Goal: Task Accomplishment & Management: Manage account settings

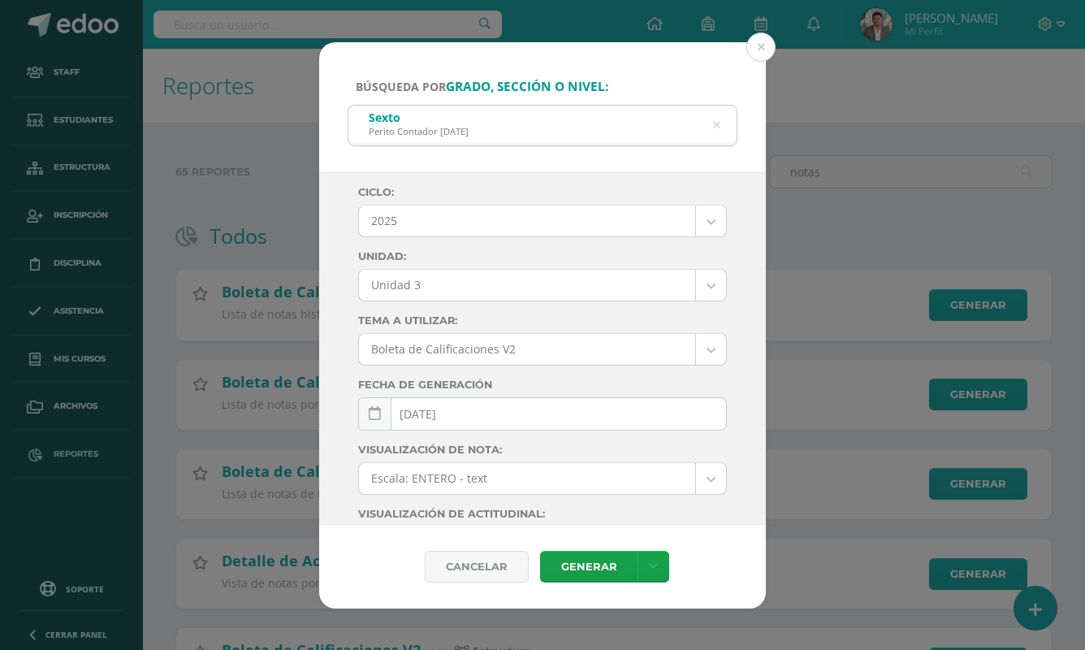
select select "Unidad 3"
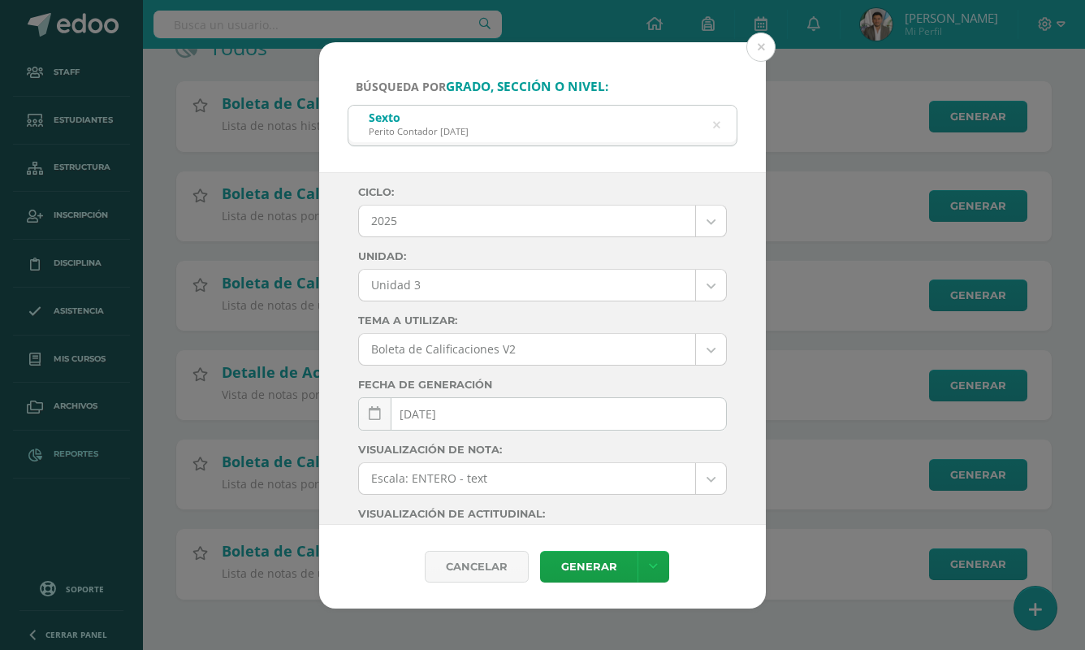
scroll to position [220, 0]
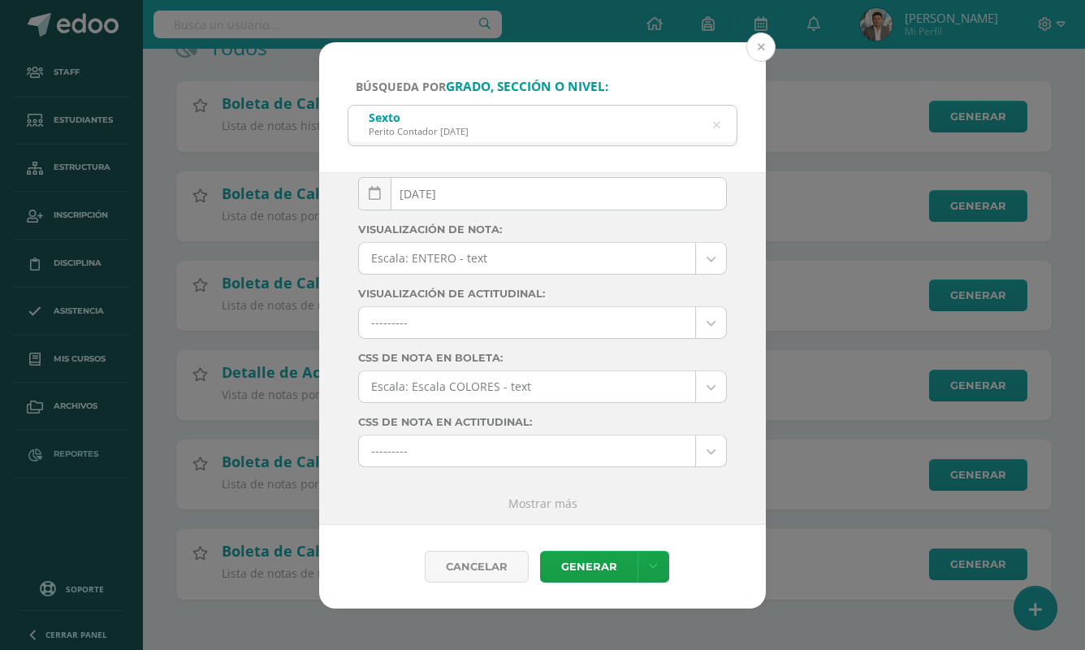
click at [762, 60] on button at bounding box center [760, 46] width 29 height 29
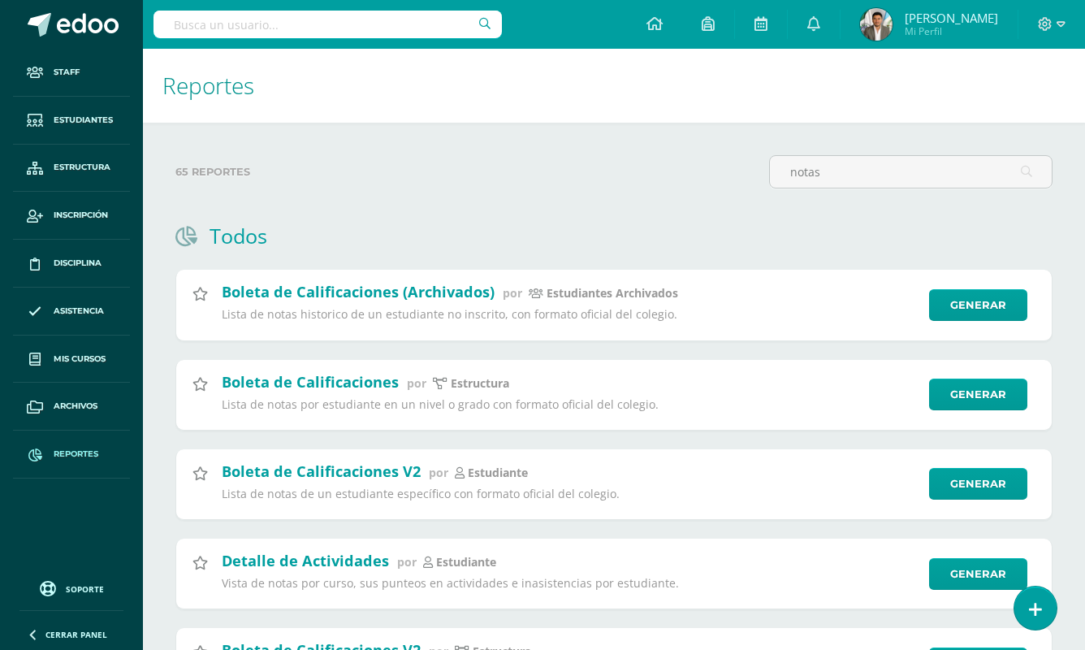
scroll to position [0, 0]
click at [303, 32] on input "text" at bounding box center [327, 25] width 348 height 28
paste input "Adolfo Hernández"
type input "Adolfo Hernández"
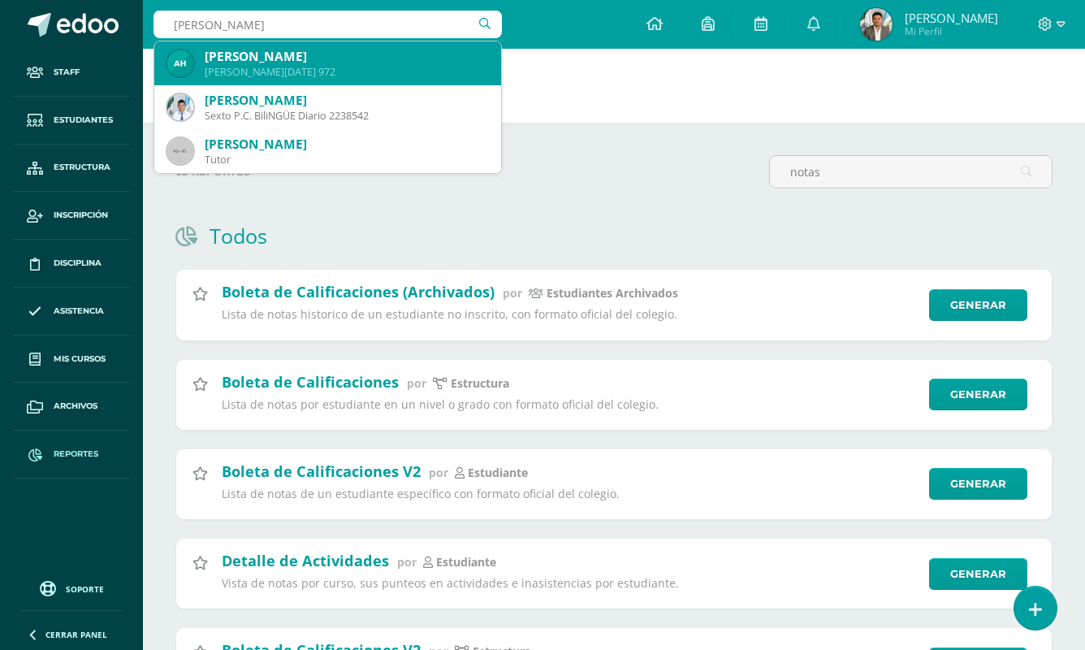
click at [286, 71] on div "Quinto BACO Domingo 972" at bounding box center [346, 72] width 283 height 14
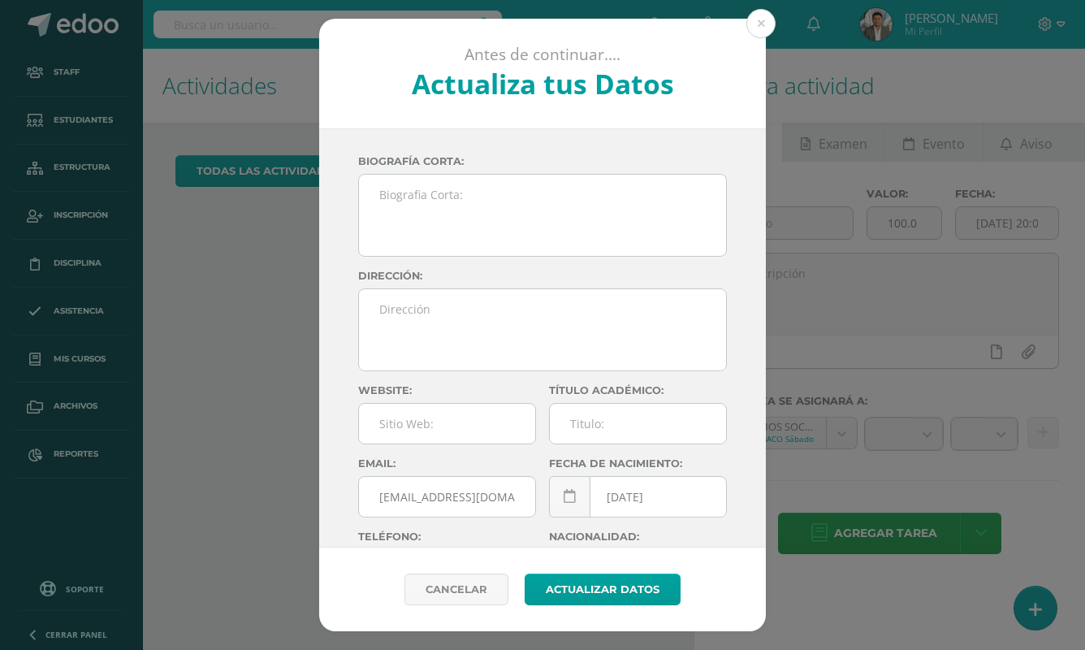
click at [270, 62] on div "Antes de continuar.... Actualiza tus Datos Cortéz Ramírez Edwar Kenedy tuSFJZMh…" at bounding box center [542, 325] width 1072 height 612
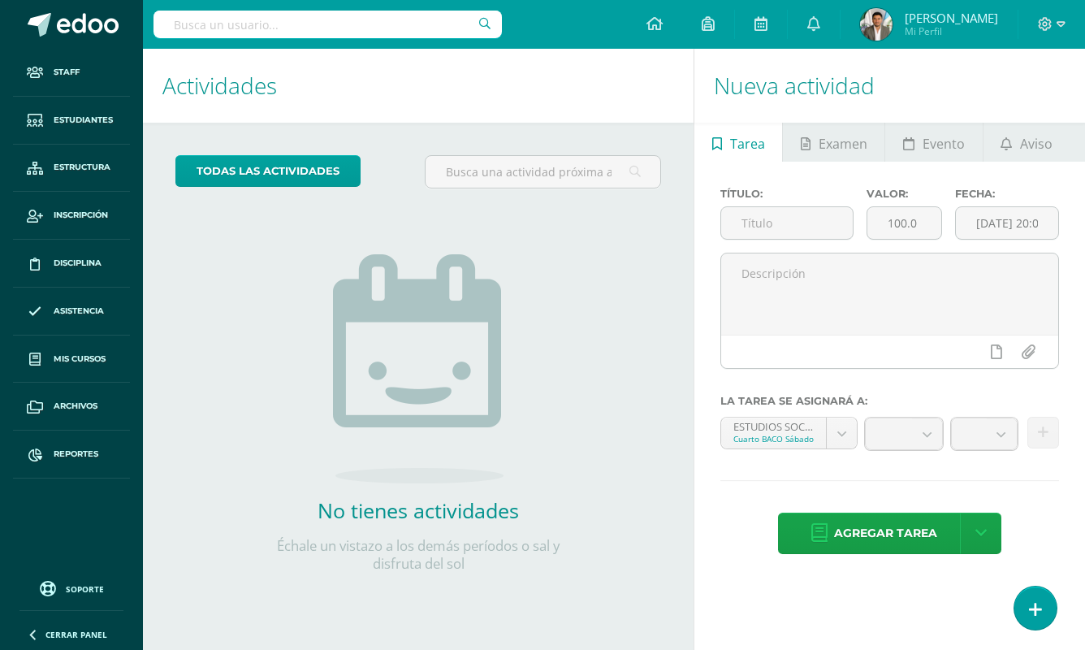
click at [248, 16] on input "text" at bounding box center [327, 25] width 348 height 28
paste input "Brandon Mizael Arias Galeano"
type input "Brandon Mizael Arias Galeano"
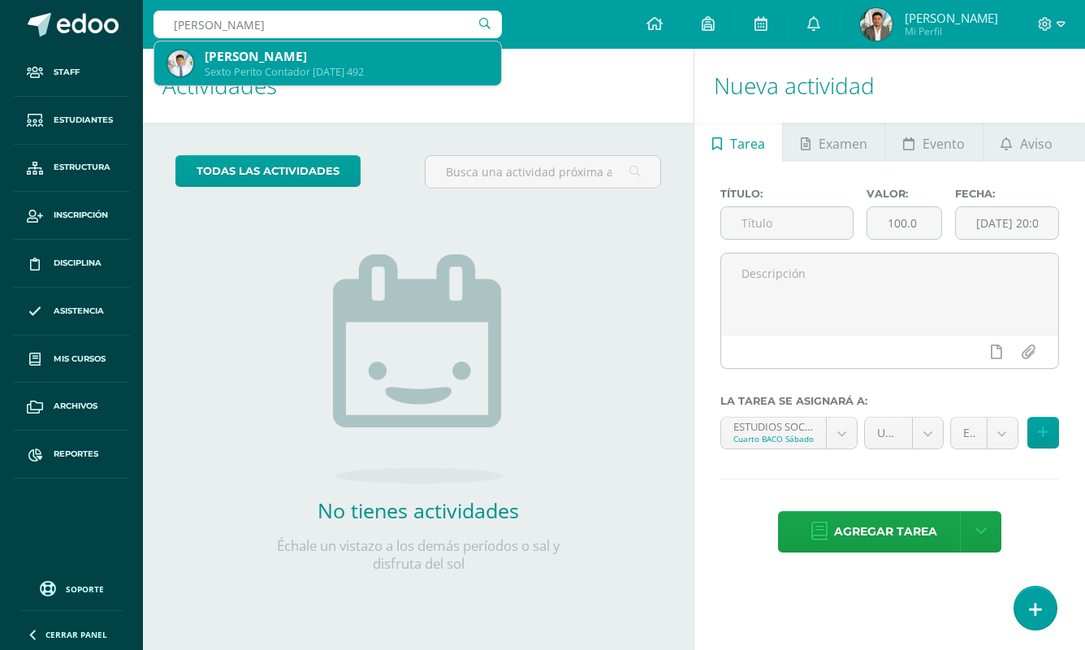
click at [257, 82] on div "Brandon Mizael Arias Galeano Sexto Perito Contador Domingo 492" at bounding box center [327, 63] width 321 height 44
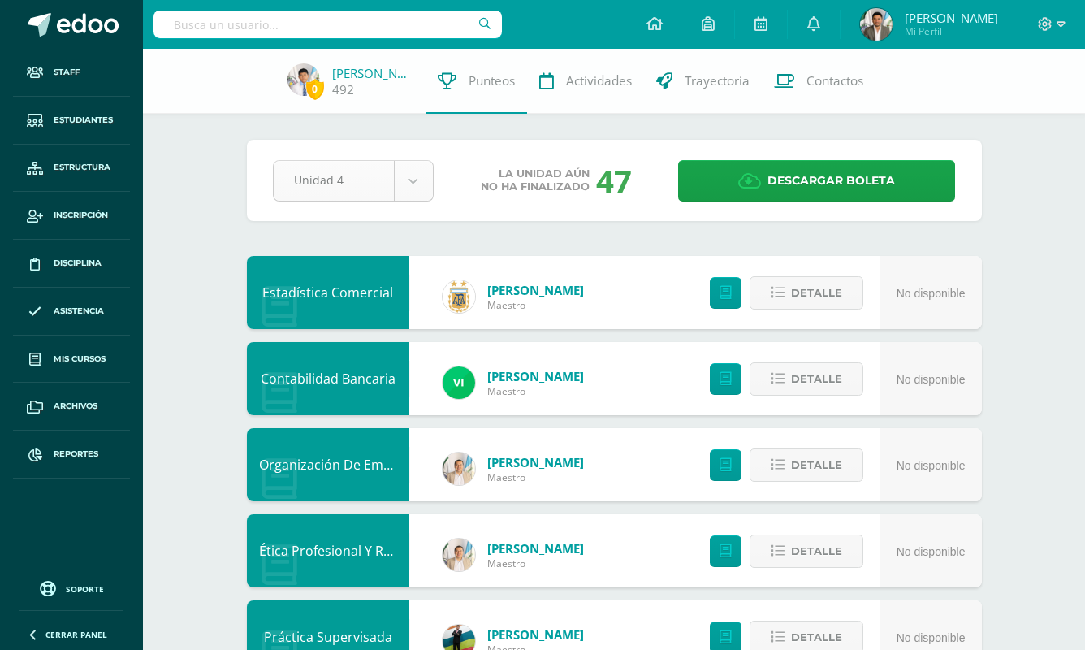
click at [432, 192] on body "Staff Estudiantes Estructura Inscripción Disciplina Asistencia Mis cursos Archi…" at bounding box center [542, 611] width 1085 height 1222
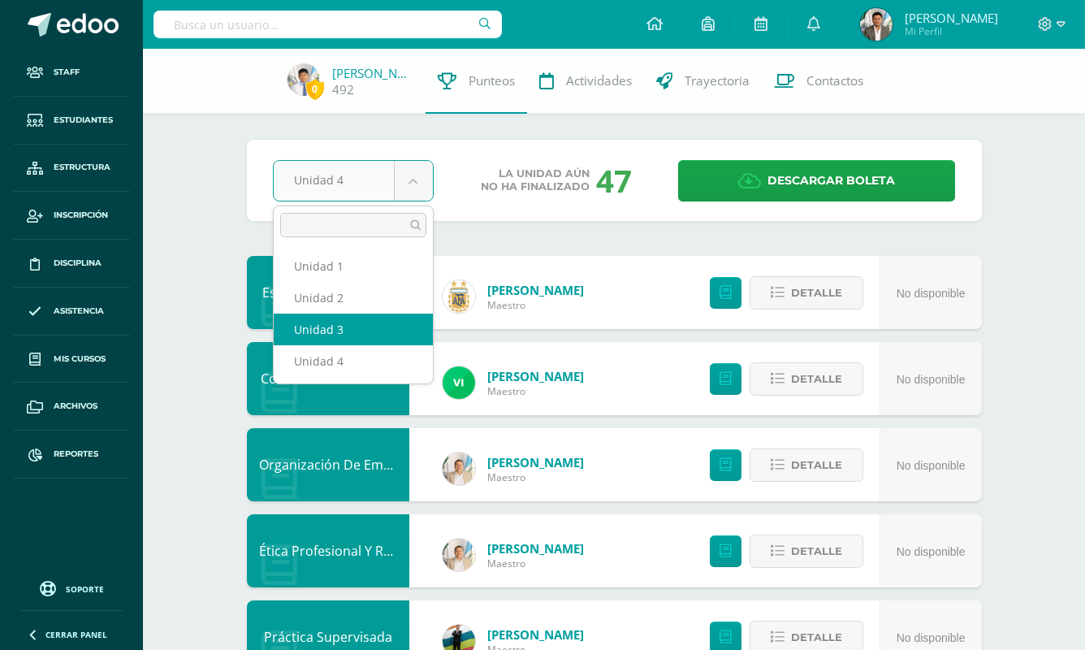
select select "Unidad 3"
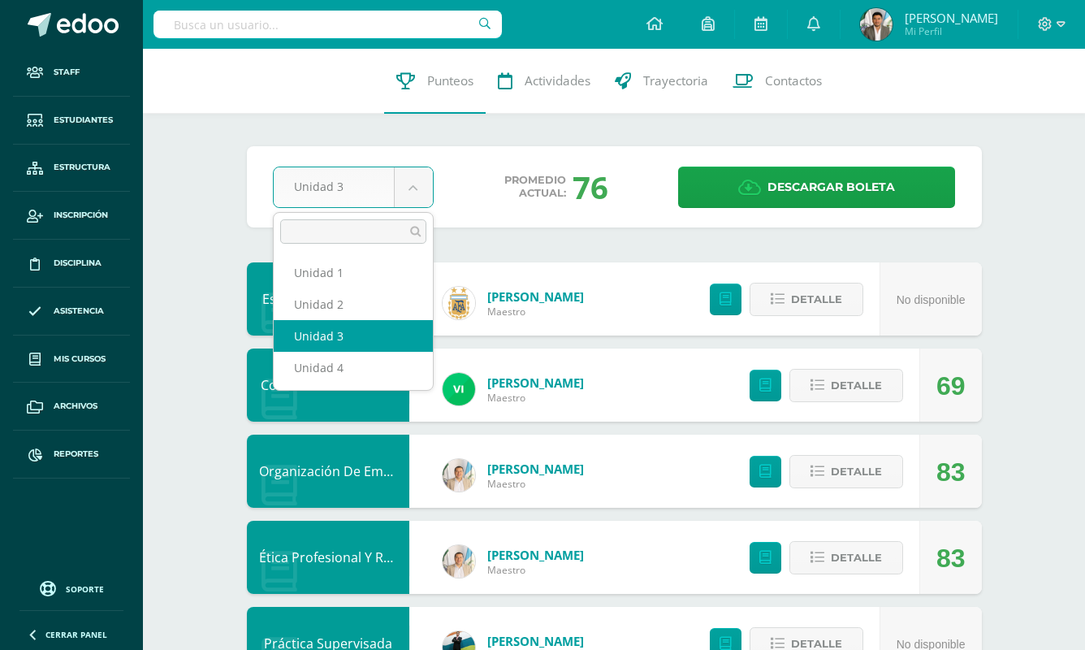
click at [407, 181] on body "Staff Estudiantes Estructura Inscripción Disciplina Asistencia Mis cursos Archi…" at bounding box center [542, 614] width 1085 height 1229
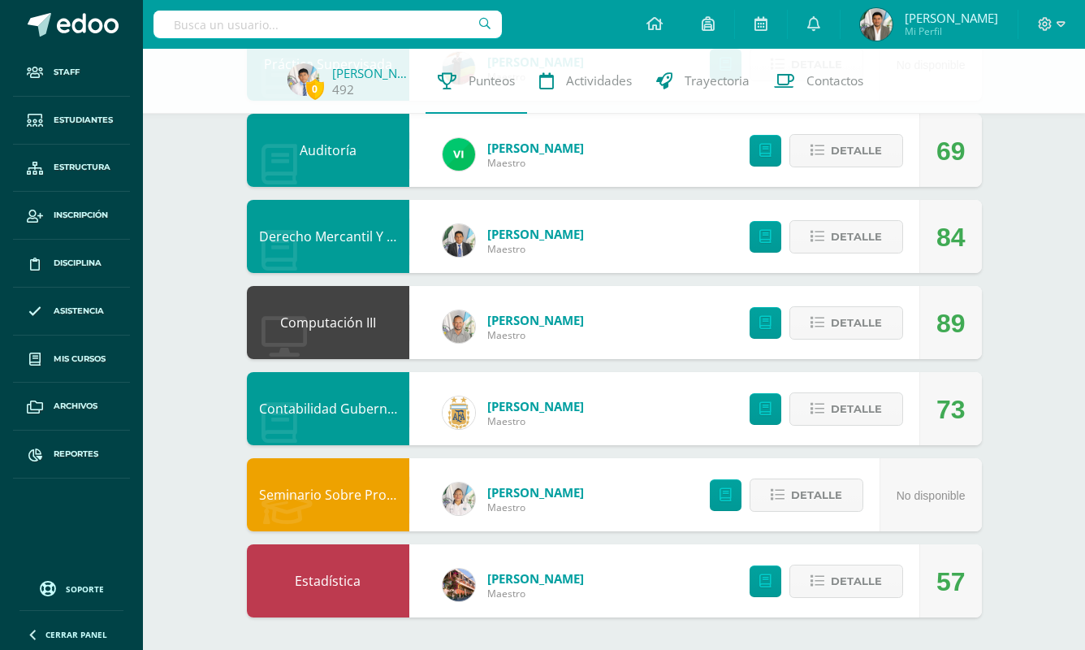
scroll to position [572, 0]
click at [832, 568] on body "Staff Estudiantes Estructura Inscripción Disciplina Asistencia Mis cursos Archi…" at bounding box center [542, 39] width 1085 height 1222
click at [832, 576] on span "Detalle" at bounding box center [856, 581] width 51 height 30
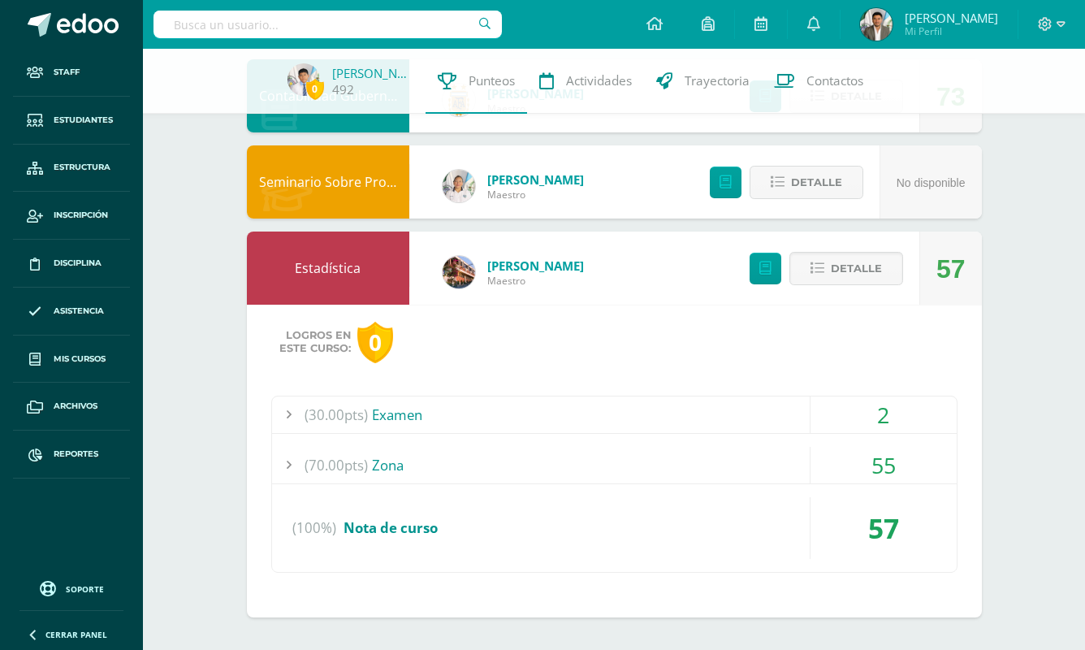
scroll to position [885, 0]
click at [538, 391] on div "Logros en este curso: 0 (30.00pts) Examen 2 (30.0pts) Evaluación 2" at bounding box center [614, 460] width 735 height 313
click at [537, 399] on div "(30.00pts) Examen" at bounding box center [614, 414] width 684 height 37
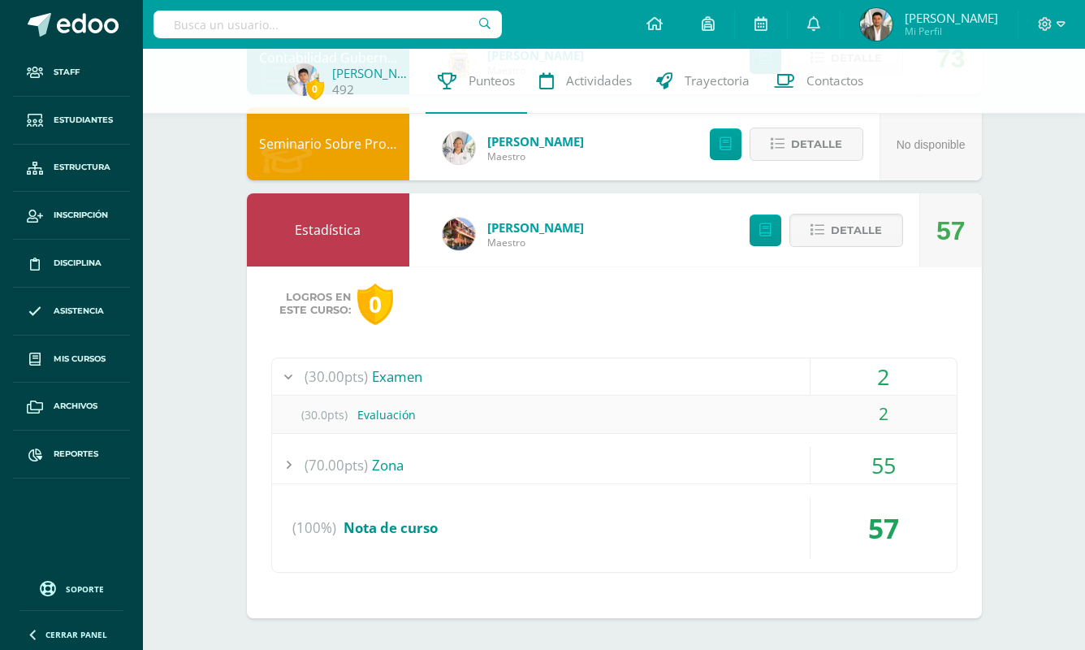
click at [520, 525] on div "(100%) Nota de curso" at bounding box center [614, 528] width 684 height 62
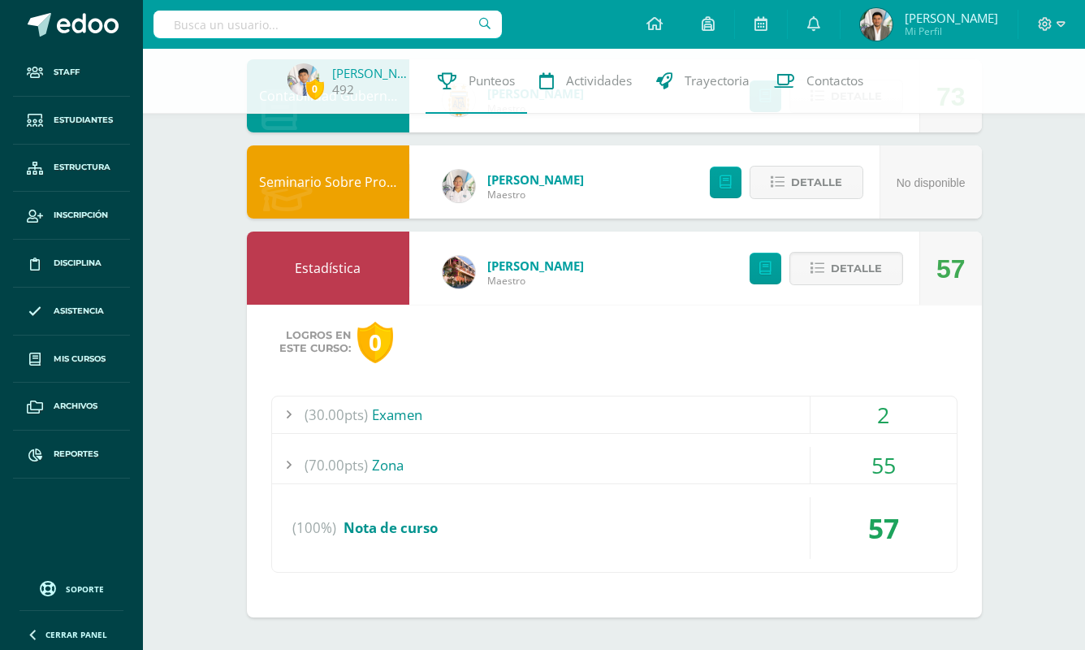
click at [503, 469] on div "(70.00pts) Zona" at bounding box center [614, 465] width 684 height 37
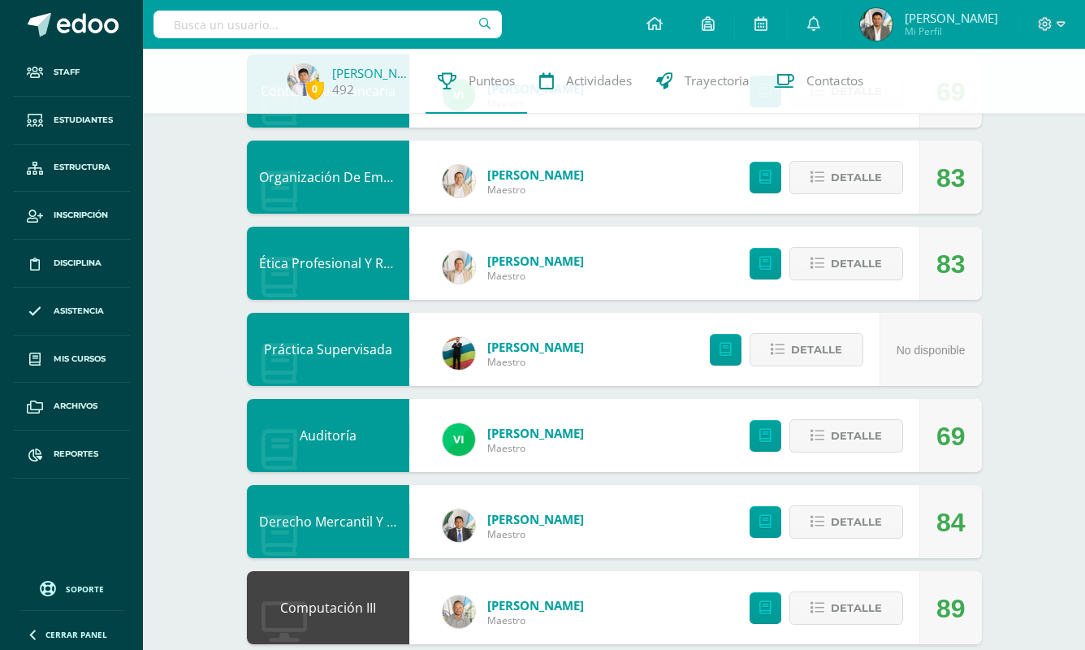
scroll to position [269, 0]
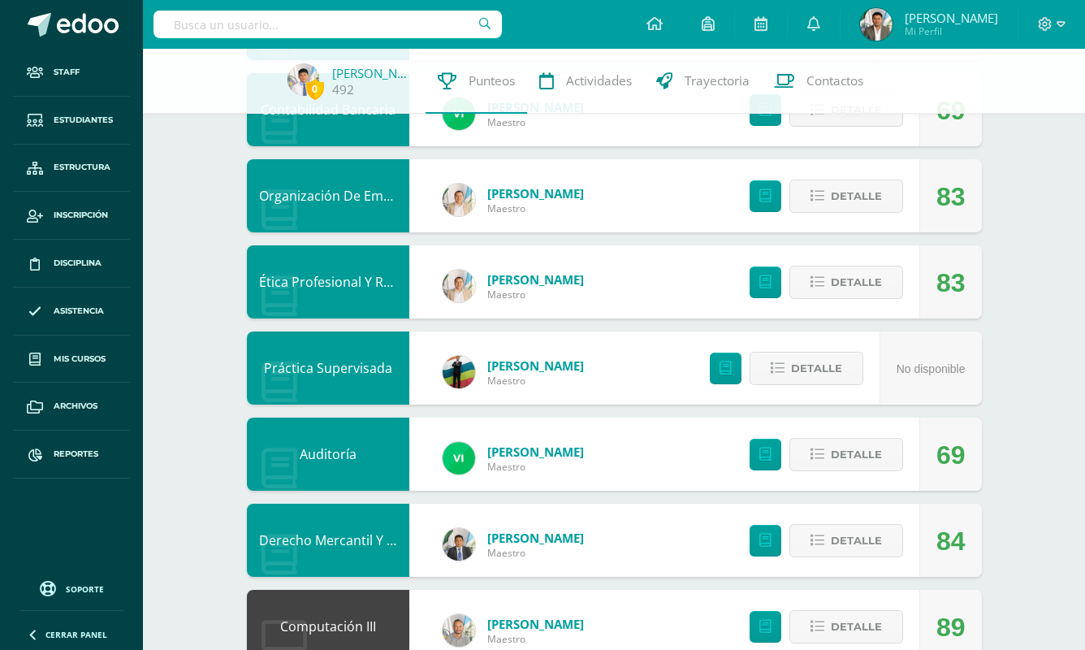
click at [388, 20] on input "text" at bounding box center [327, 25] width 348 height 28
paste input "Yesenia Rubí Ramírez López"
type input "Yesenia Rubí Ramírez López"
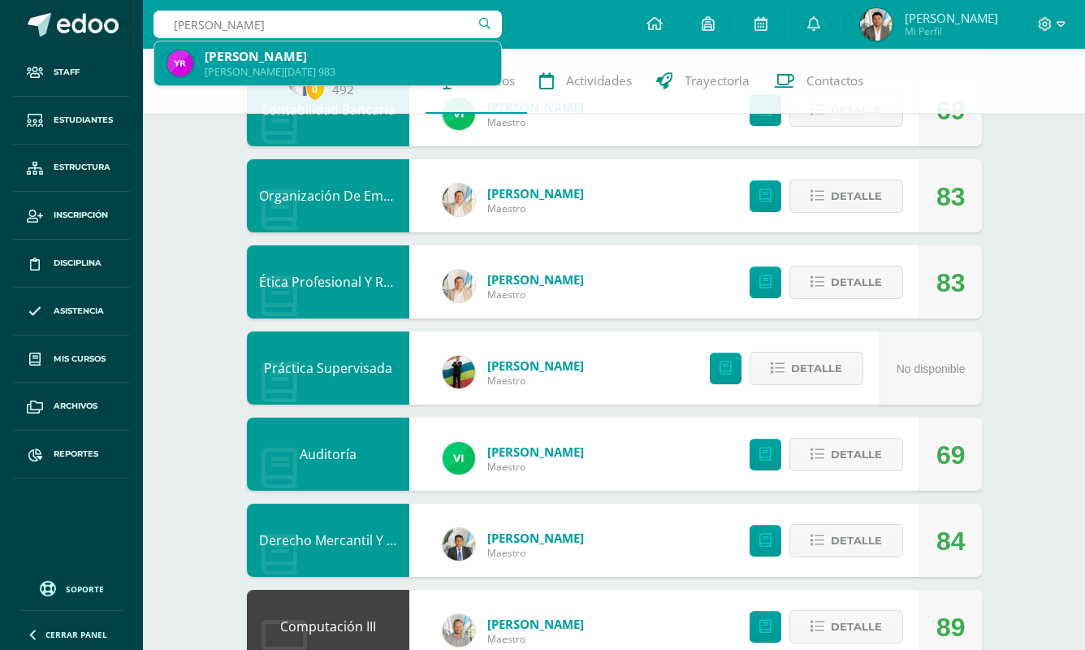
click at [370, 64] on div "Yesenia Rubí Ramírez López" at bounding box center [346, 56] width 283 height 17
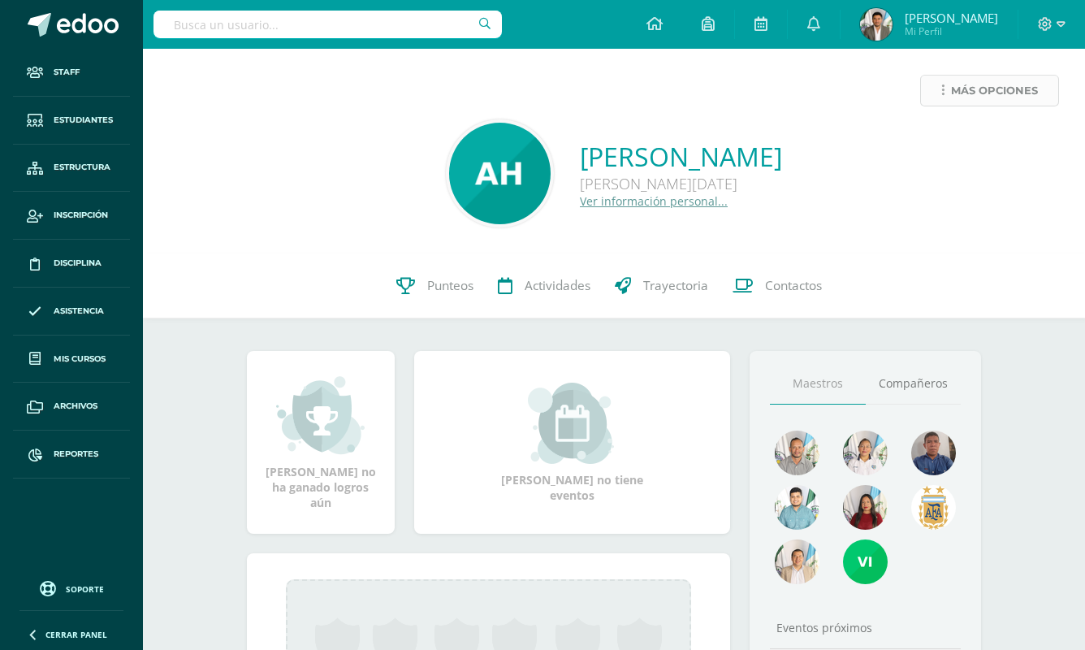
click at [1024, 84] on span "Más opciones" at bounding box center [994, 91] width 87 height 30
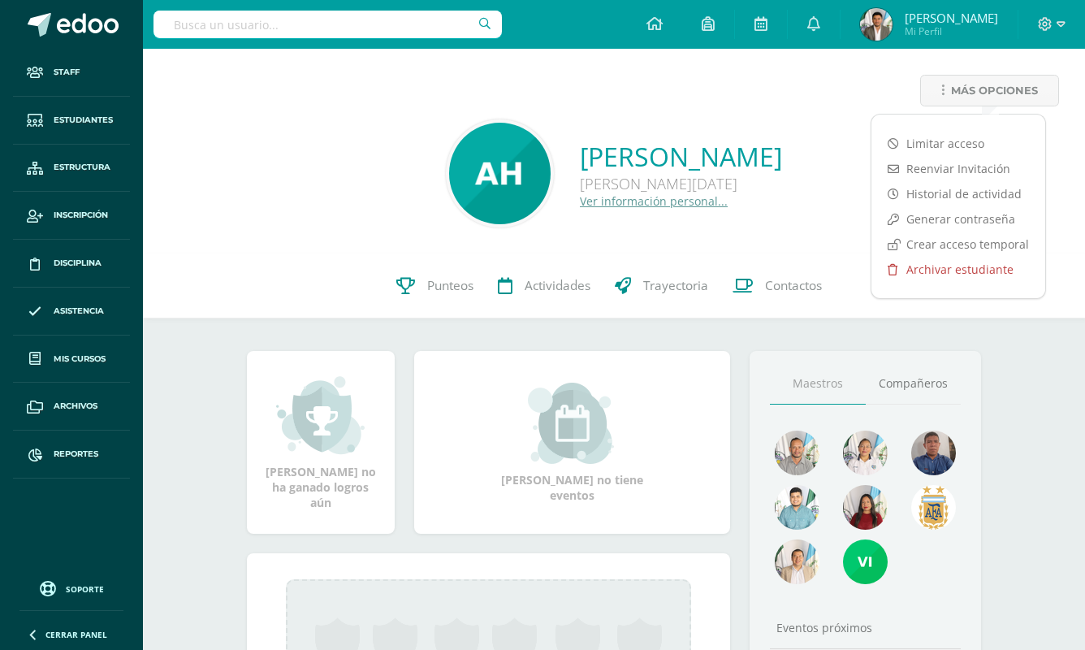
click at [926, 266] on link "Archivar estudiante" at bounding box center [958, 269] width 174 height 25
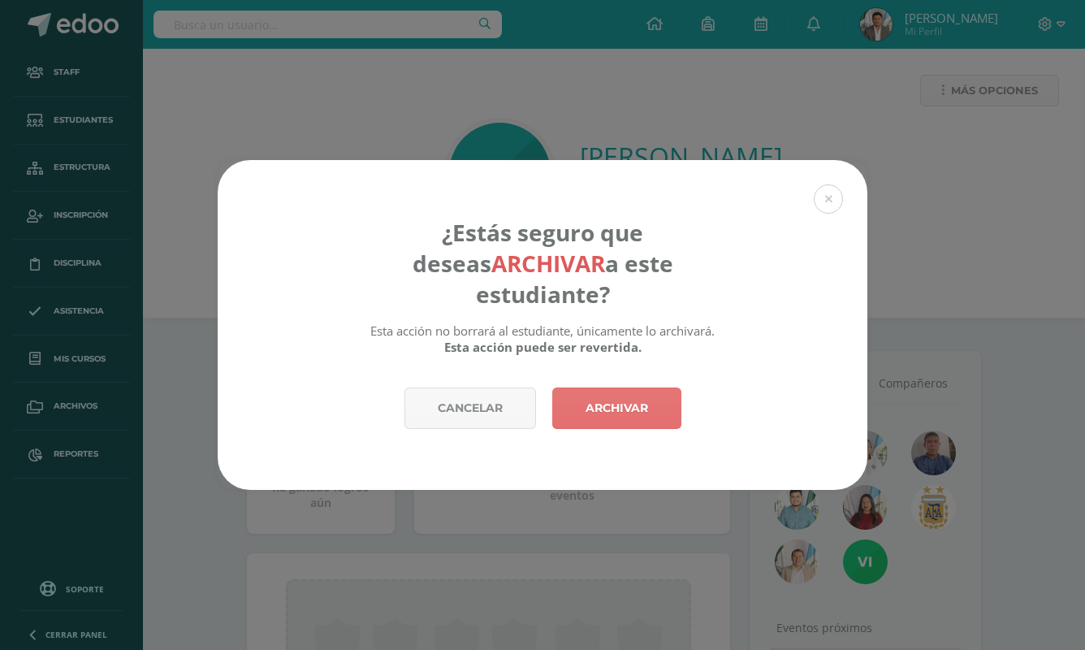
click at [666, 387] on link "Archivar" at bounding box center [616, 407] width 129 height 41
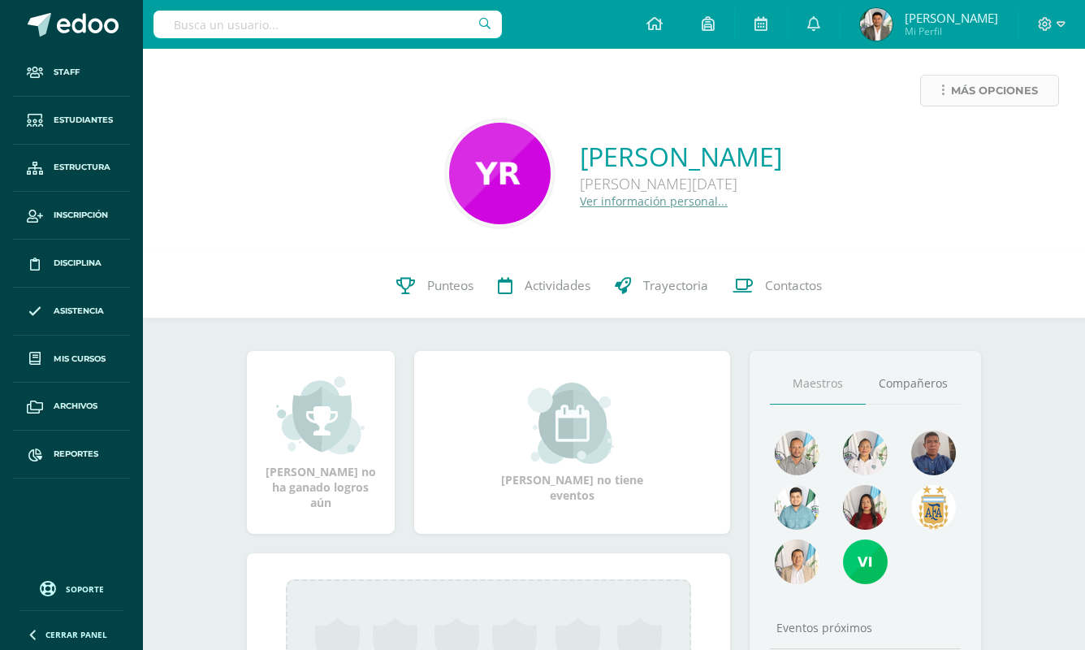
click at [995, 101] on span "Más opciones" at bounding box center [994, 91] width 87 height 30
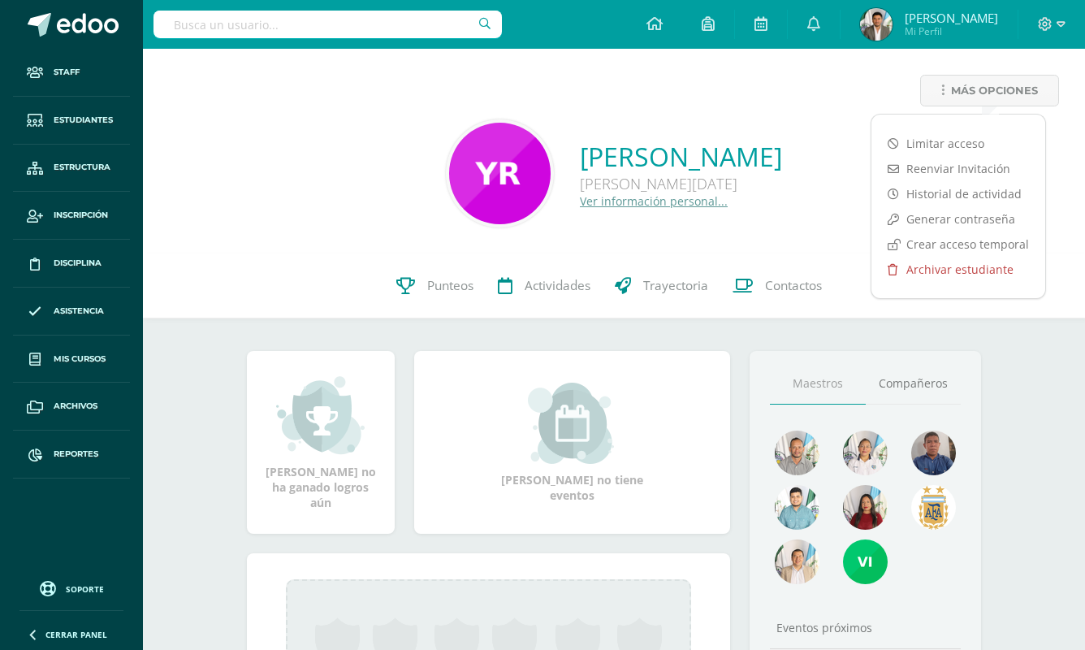
click at [929, 268] on link "Archivar estudiante" at bounding box center [958, 269] width 174 height 25
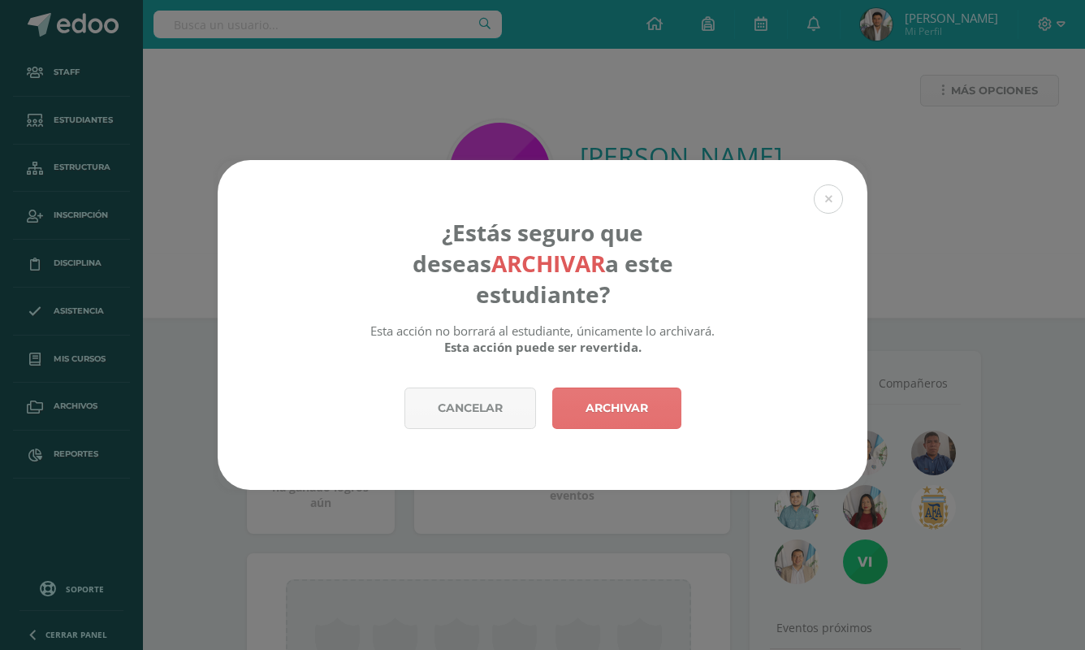
click at [645, 389] on link "Archivar" at bounding box center [616, 407] width 129 height 41
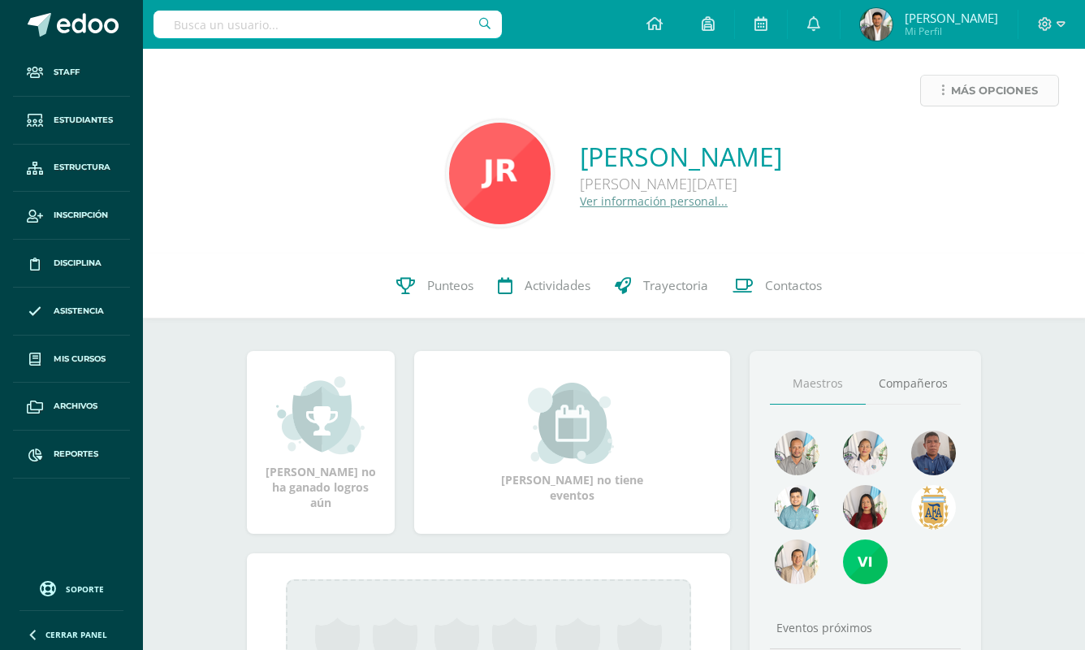
click at [964, 92] on span "Más opciones" at bounding box center [994, 91] width 87 height 30
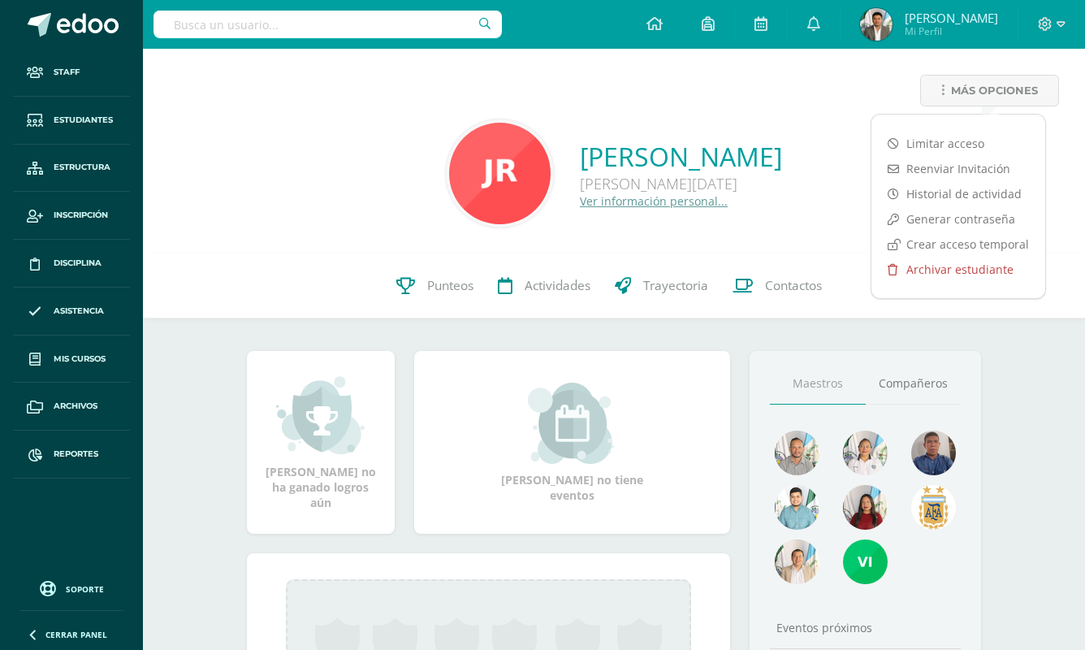
click at [925, 264] on link "Archivar estudiante" at bounding box center [958, 269] width 174 height 25
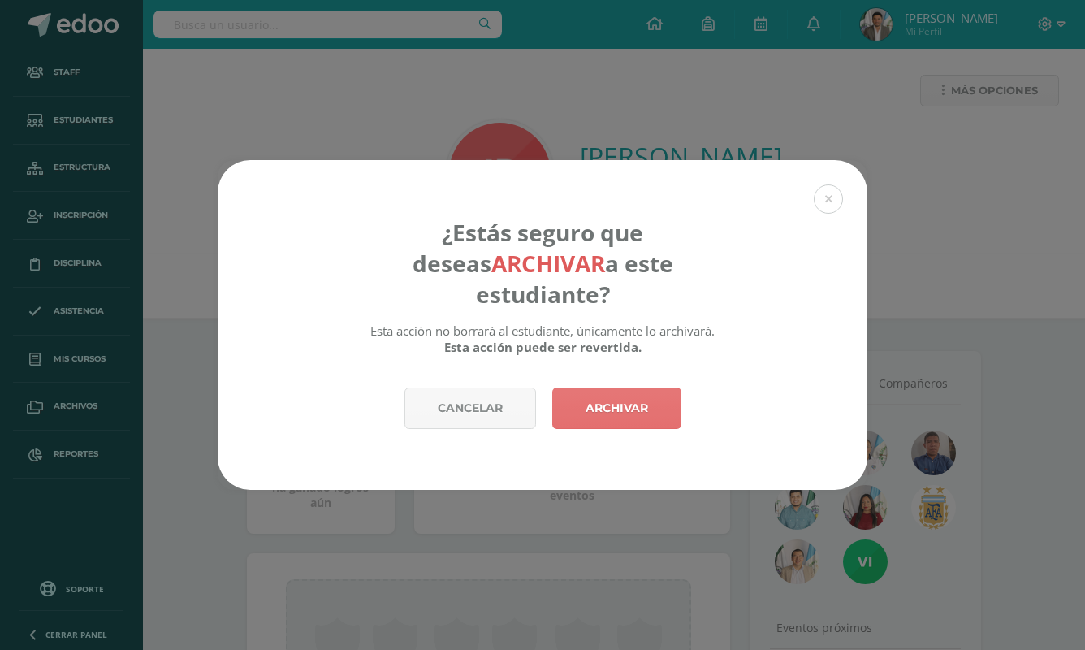
click at [612, 399] on link "Archivar" at bounding box center [616, 407] width 129 height 41
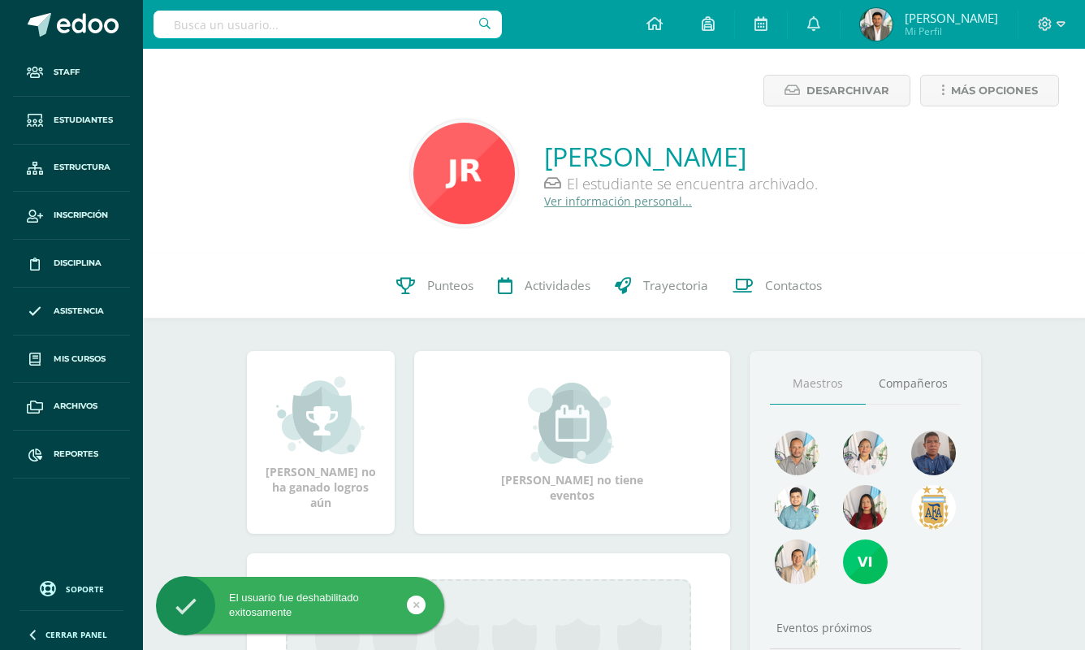
click at [415, 24] on input "text" at bounding box center [327, 25] width 348 height 28
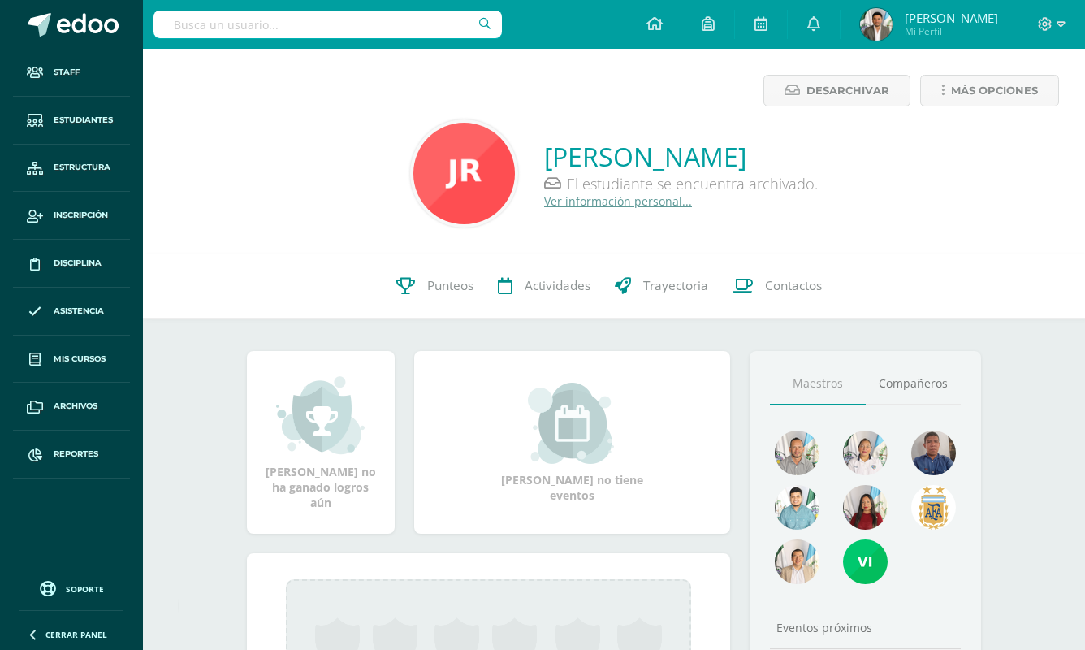
paste input "Luis Javier Rodríguez Vásquez"
type input "Luis Javier Rodríguez Vásquez"
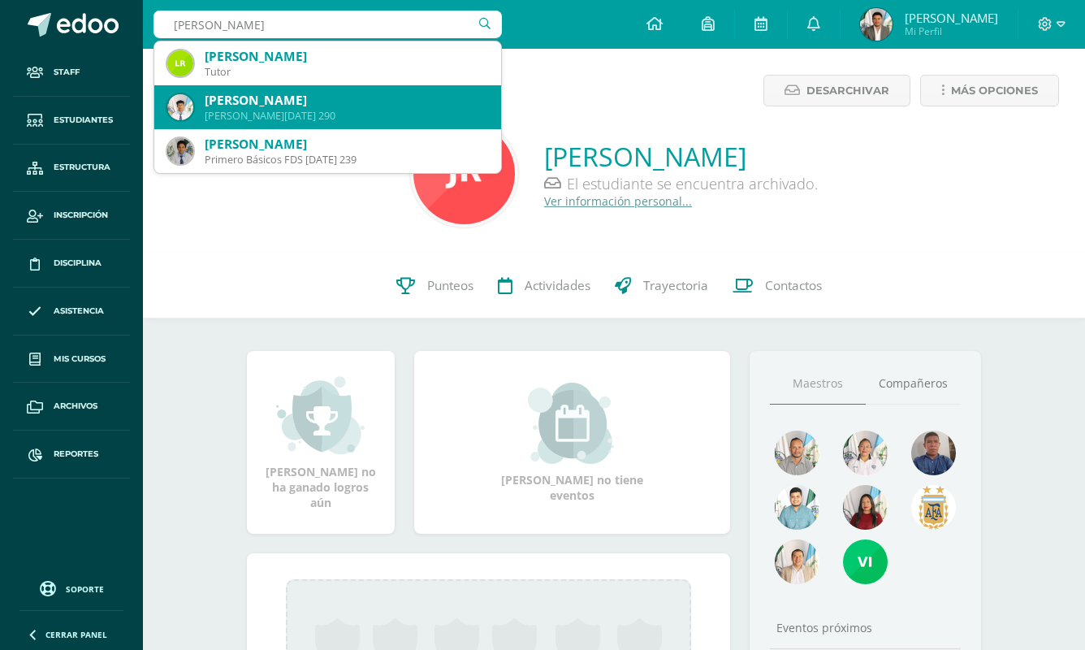
click at [365, 110] on div "Quinto BACO Domingo 290" at bounding box center [346, 116] width 283 height 14
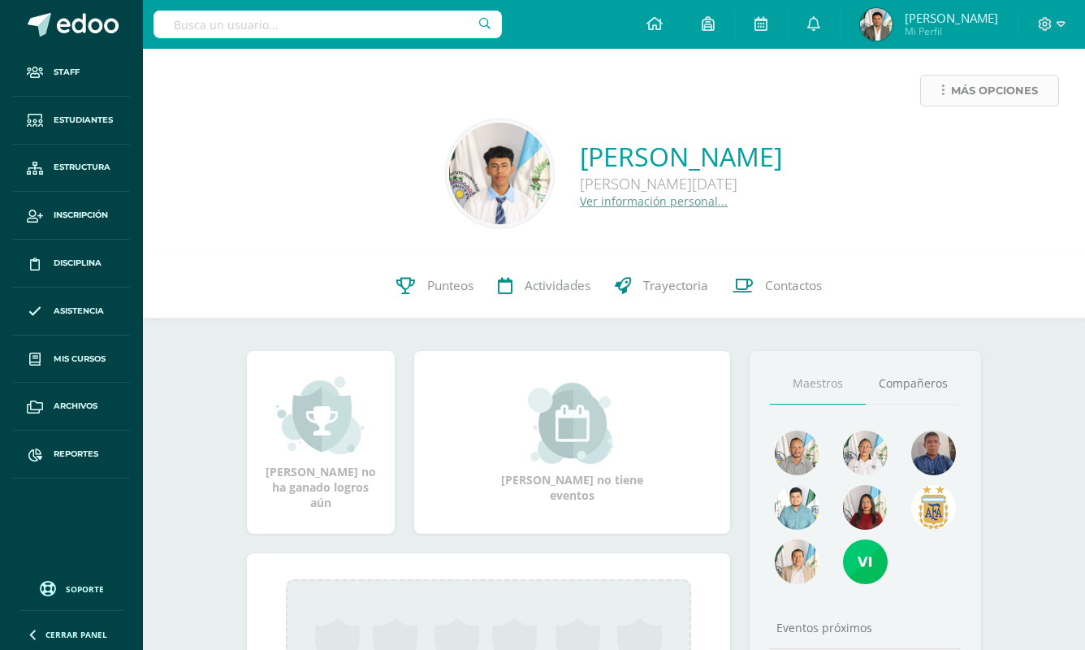
click at [991, 89] on span "Más opciones" at bounding box center [994, 91] width 87 height 30
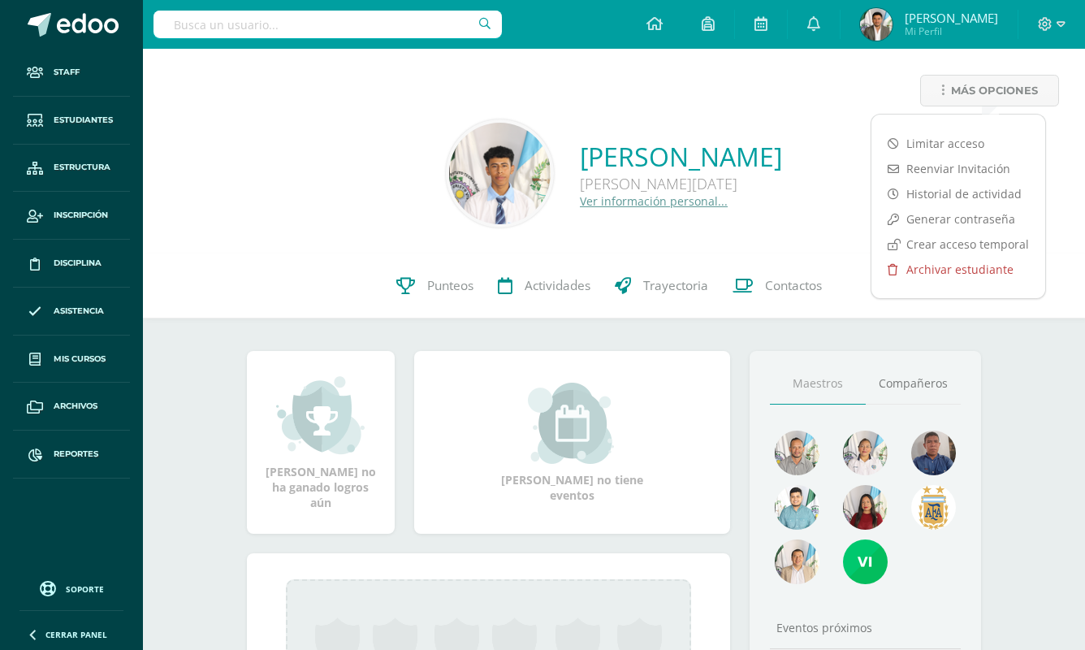
click at [940, 271] on link "Archivar estudiante" at bounding box center [958, 269] width 174 height 25
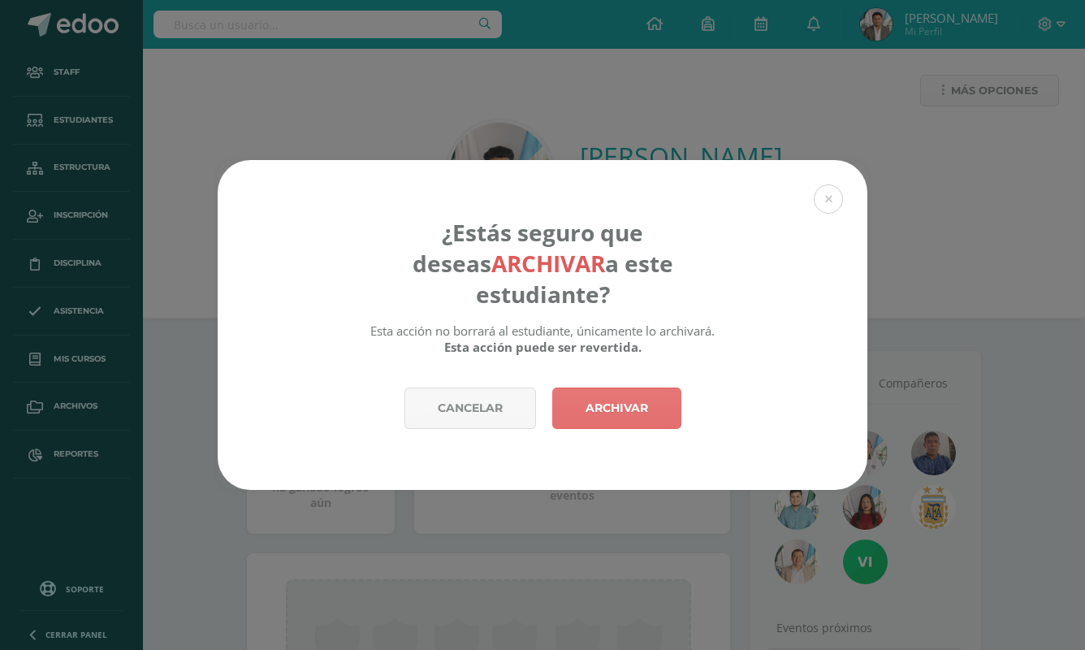
click at [606, 401] on link "Archivar" at bounding box center [616, 407] width 129 height 41
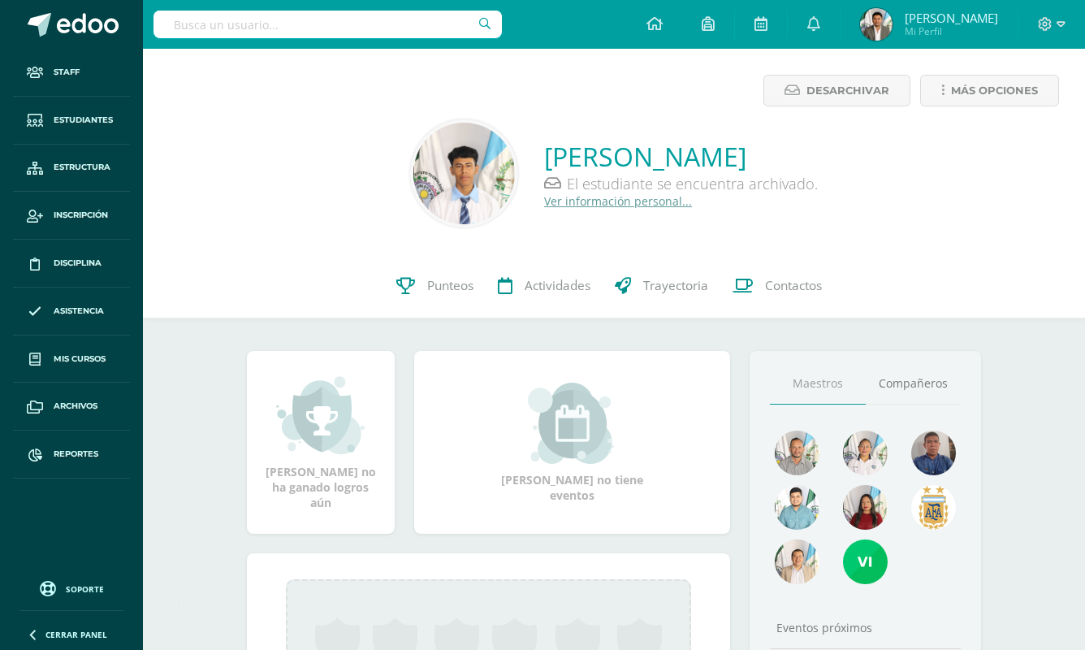
click at [420, 31] on input "text" at bounding box center [327, 25] width 348 height 28
paste input "[PERSON_NAME]"
type input "[PERSON_NAME]"
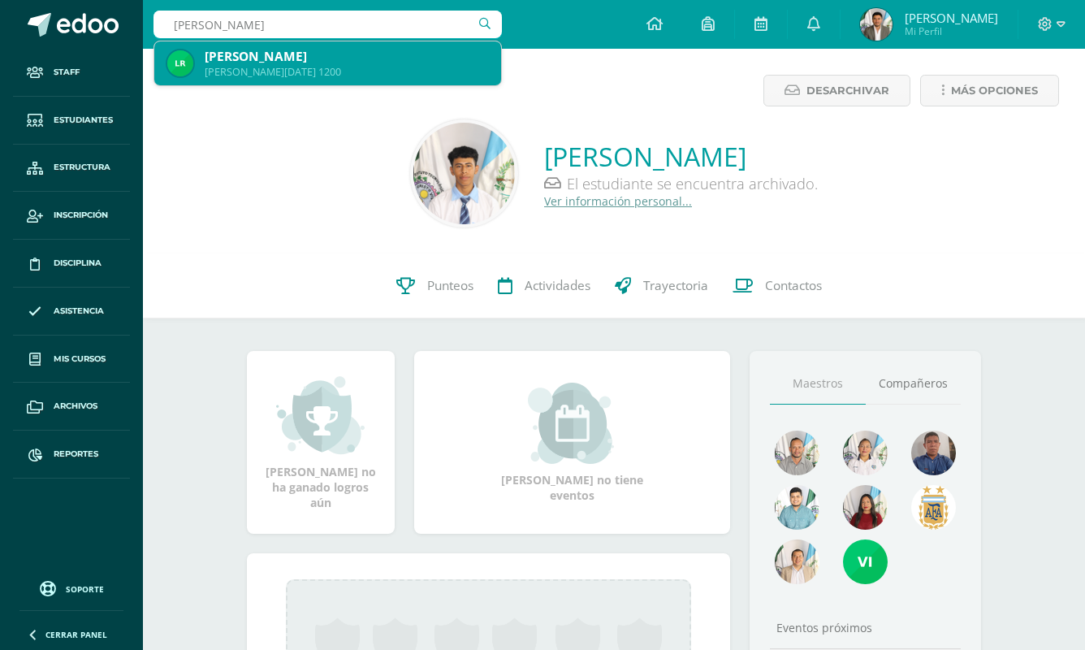
click at [399, 78] on div "Quinto BACO Domingo 1200" at bounding box center [346, 72] width 283 height 14
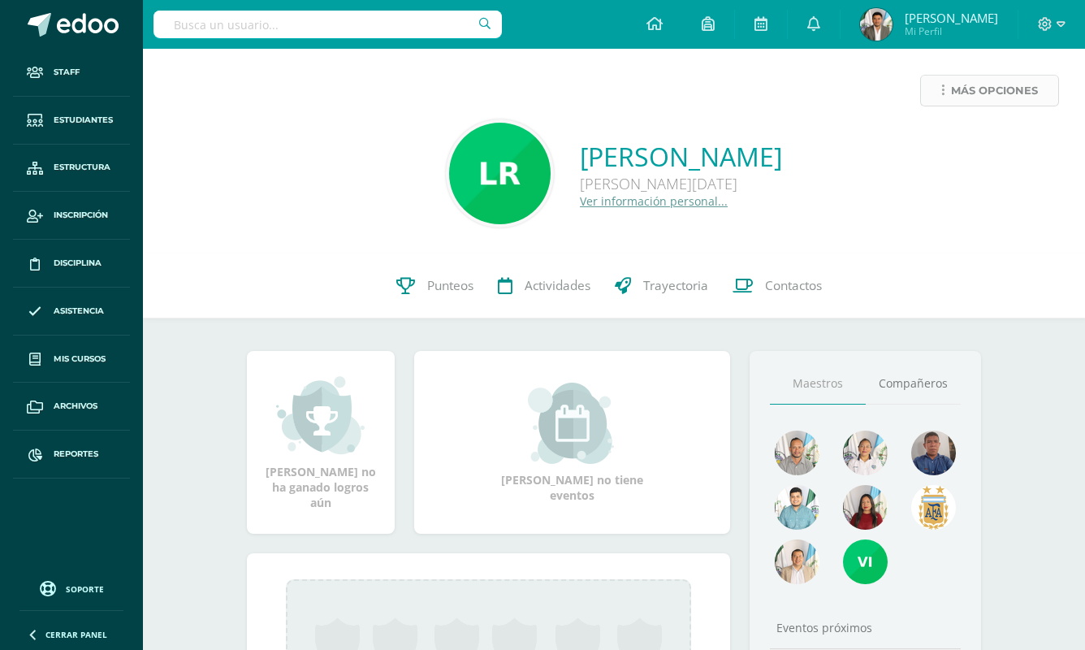
click at [941, 94] on icon at bounding box center [942, 91] width 3 height 14
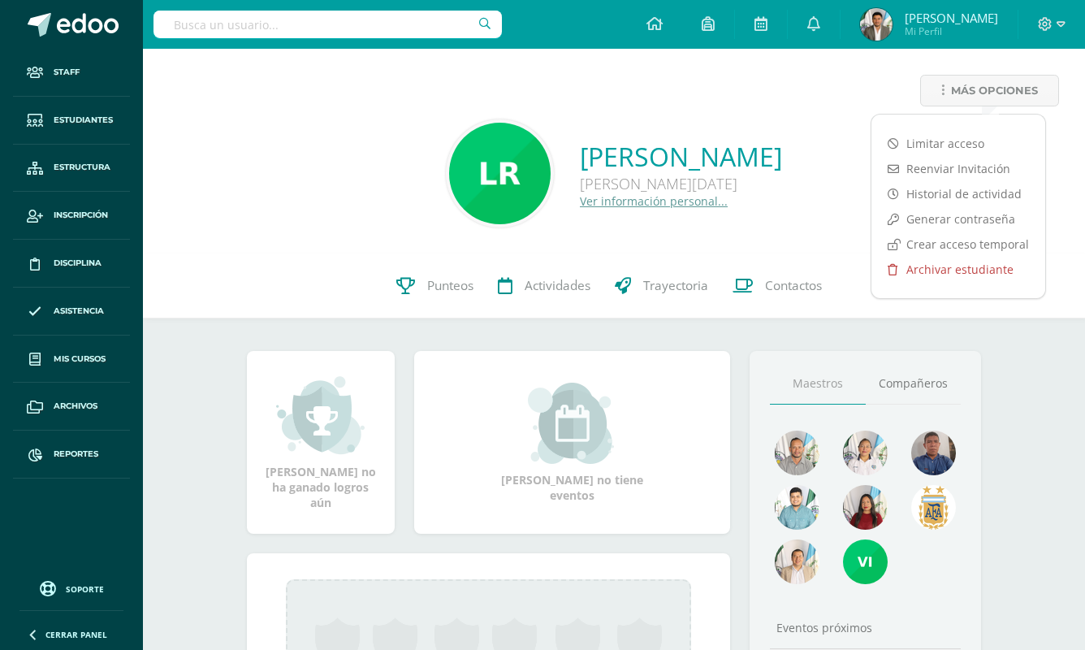
click at [918, 262] on link "Archivar estudiante" at bounding box center [958, 269] width 174 height 25
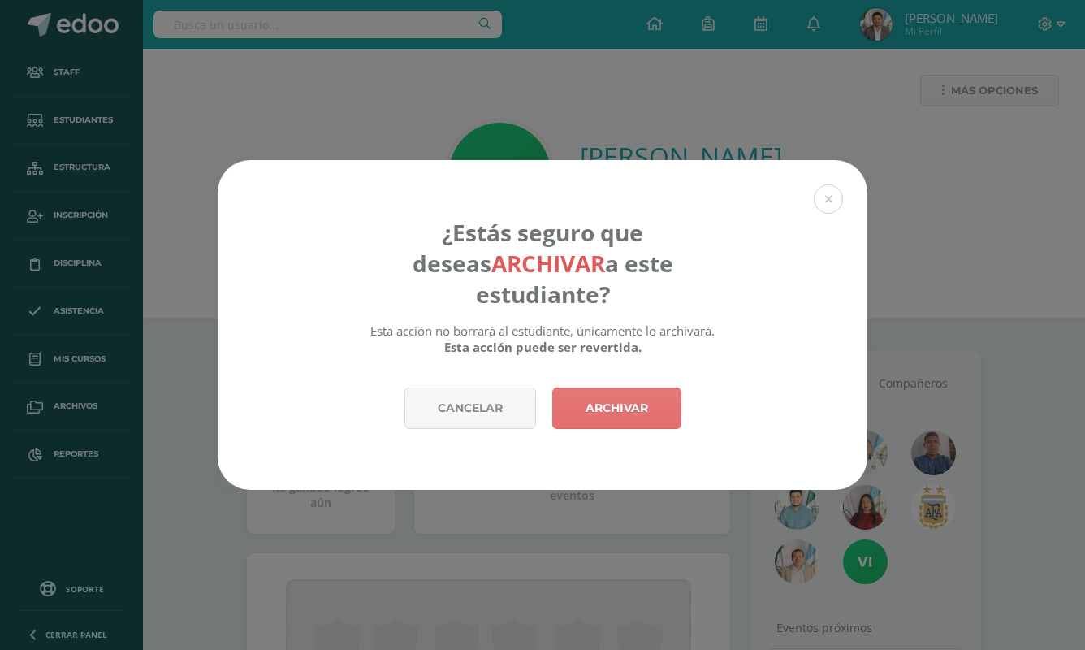
click at [642, 398] on link "Archivar" at bounding box center [616, 407] width 129 height 41
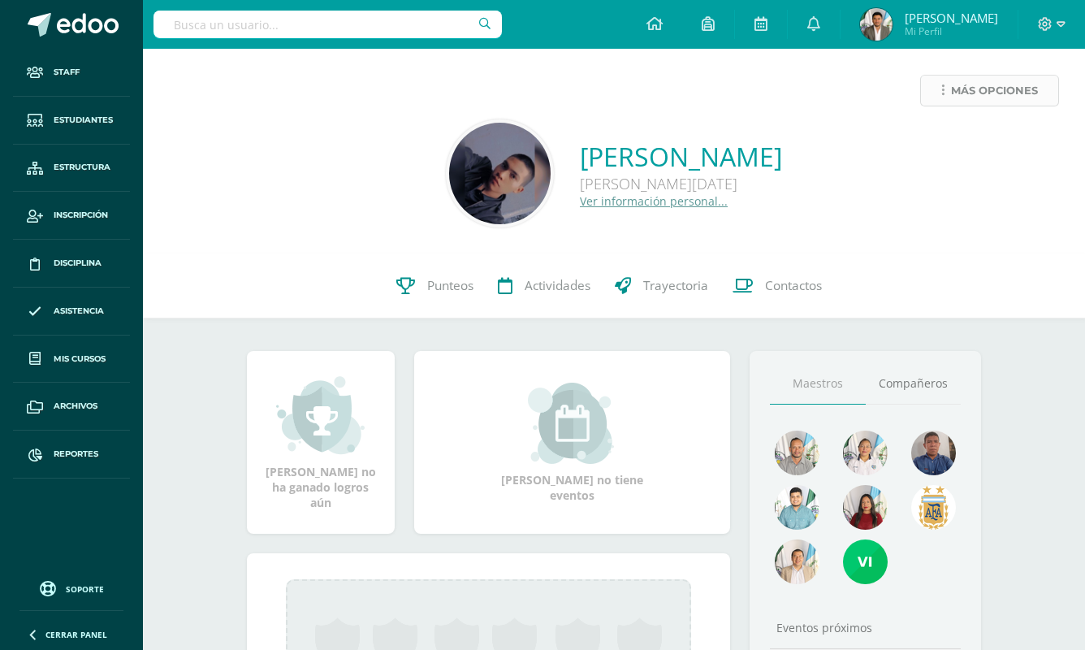
click at [976, 95] on span "Más opciones" at bounding box center [994, 91] width 87 height 30
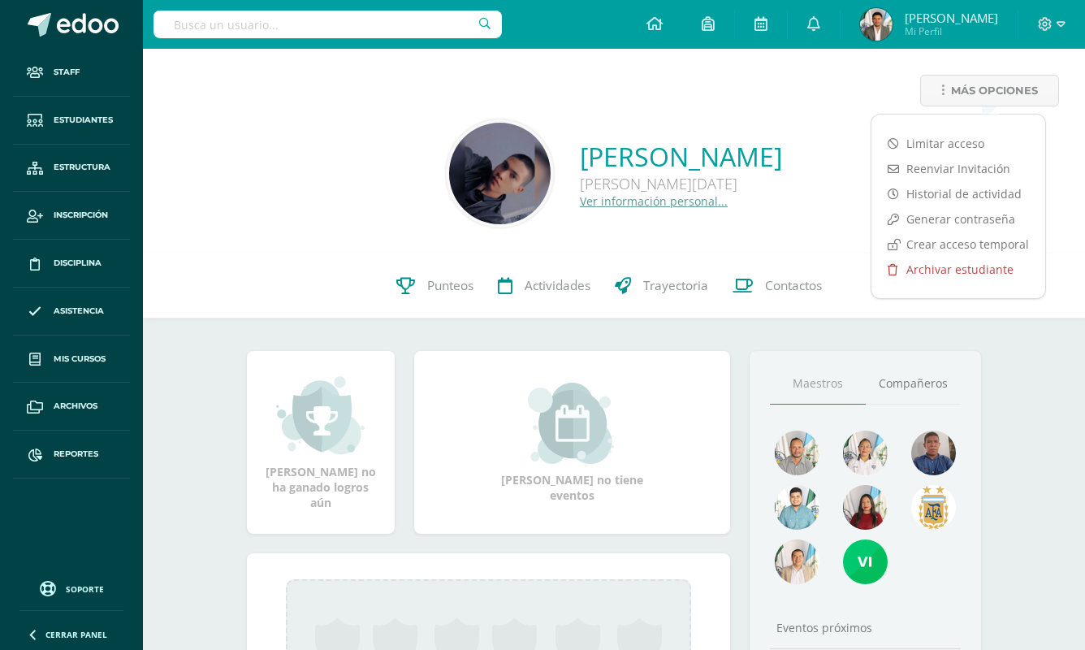
click at [925, 272] on link "Archivar estudiante" at bounding box center [958, 269] width 174 height 25
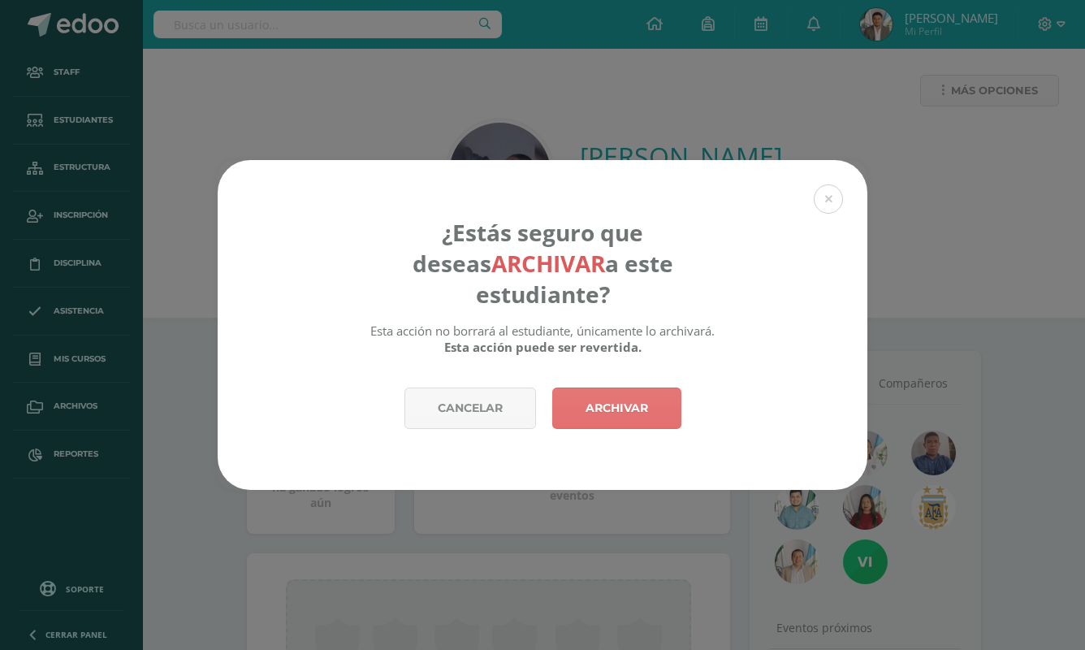
click at [655, 390] on link "Archivar" at bounding box center [616, 407] width 129 height 41
